Goal: Transaction & Acquisition: Purchase product/service

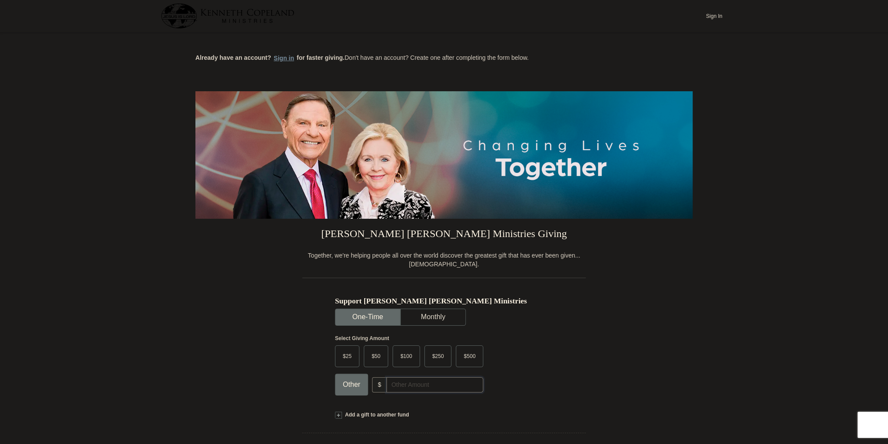
click at [398, 379] on input "text" at bounding box center [434, 384] width 97 height 15
type input "10"
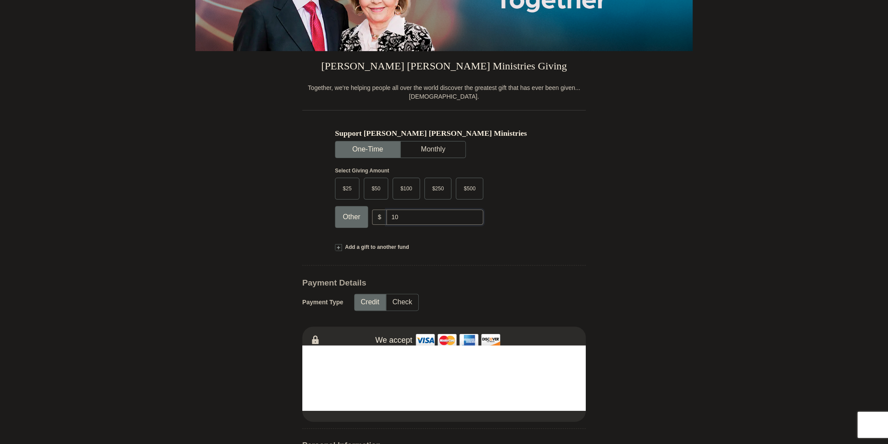
scroll to position [186, 0]
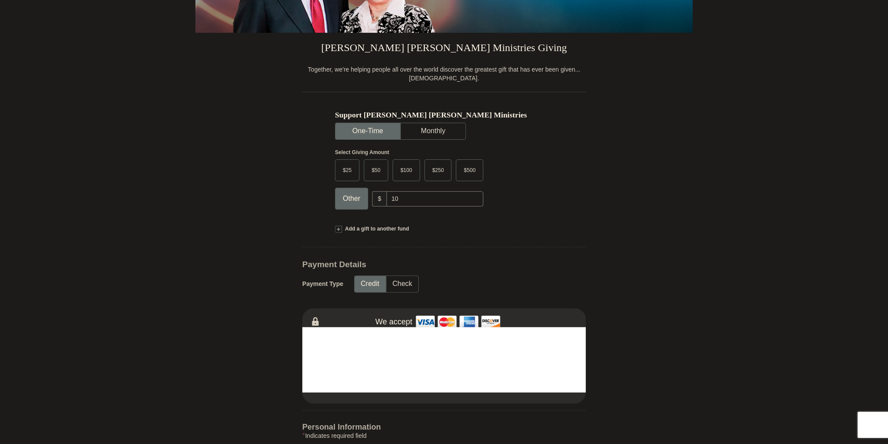
type input "Dectric"
type input "[PERSON_NAME]"
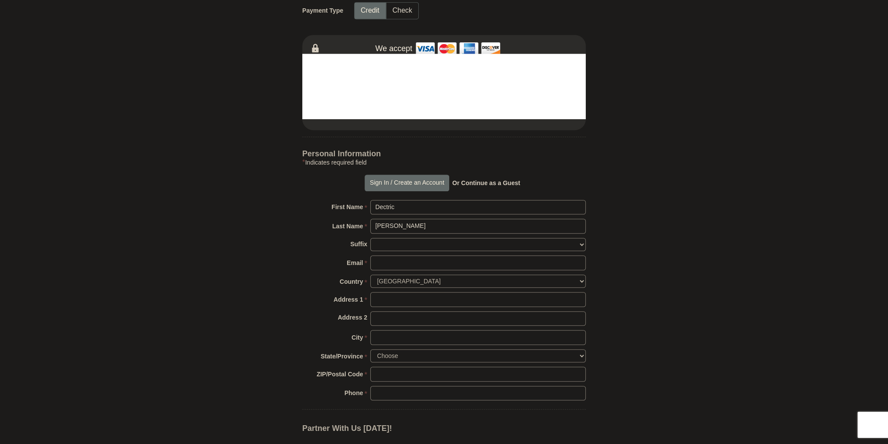
scroll to position [465, 0]
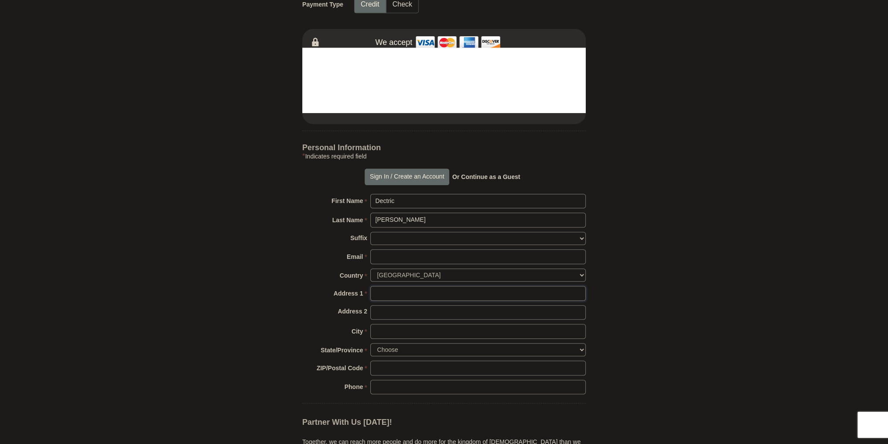
click at [381, 289] on input "Address 1 *" at bounding box center [477, 293] width 215 height 15
type input "[STREET_ADDRESS][PERSON_NAME]"
type input "[EMAIL_ADDRESS][DOMAIN_NAME]"
type input "Unit 1506"
type input "[GEOGRAPHIC_DATA]"
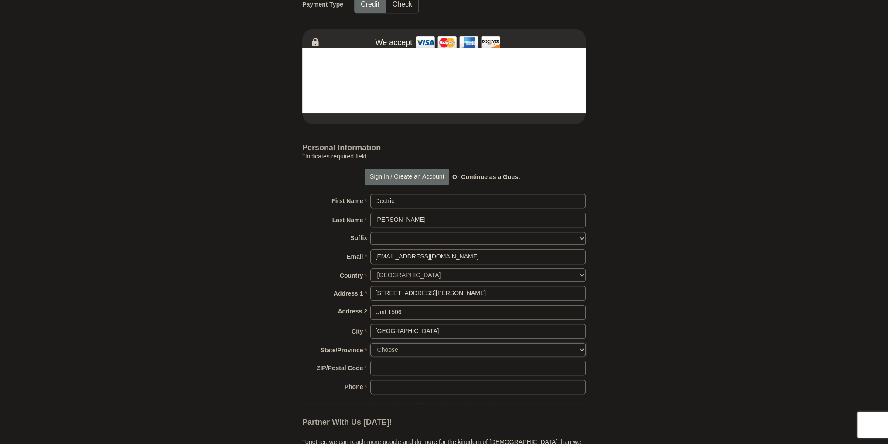
select select "IL"
type input "60607"
type input "6012913488"
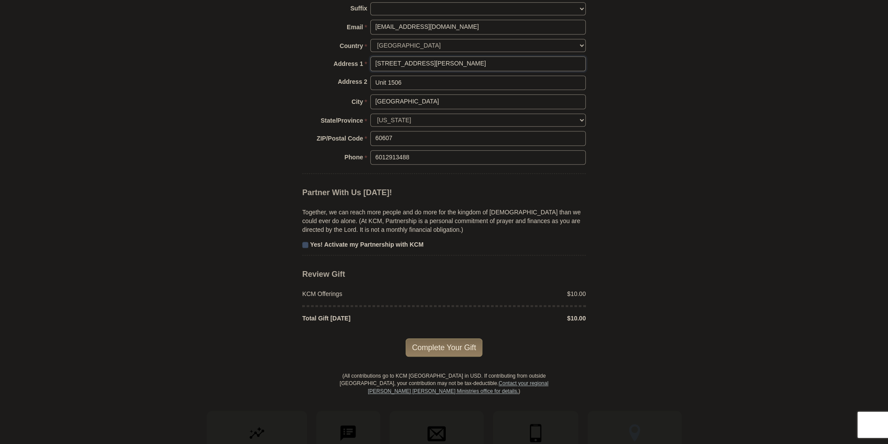
scroll to position [791, 0]
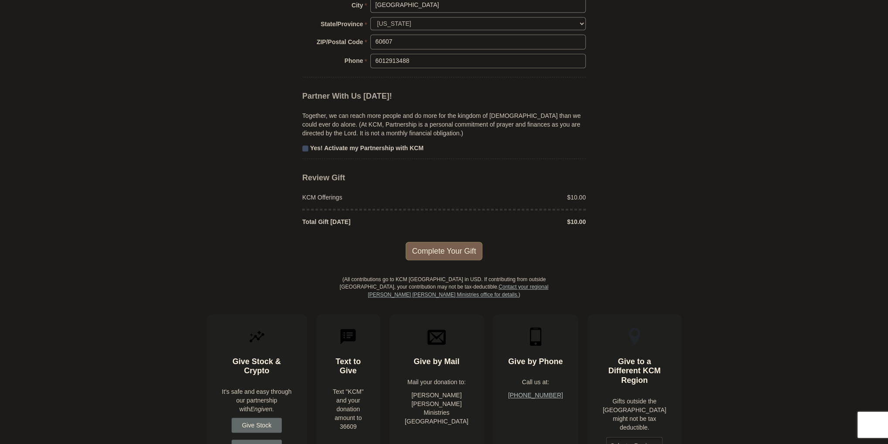
click at [421, 243] on span "Complete Your Gift" at bounding box center [444, 251] width 77 height 18
